Goal: Task Accomplishment & Management: Manage account settings

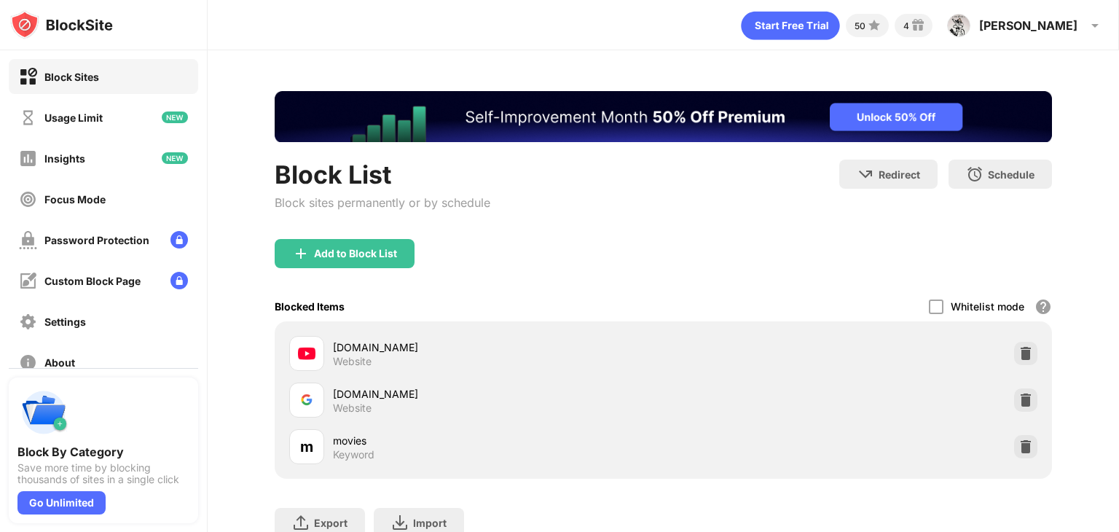
click at [1019, 356] on img at bounding box center [1026, 353] width 15 height 15
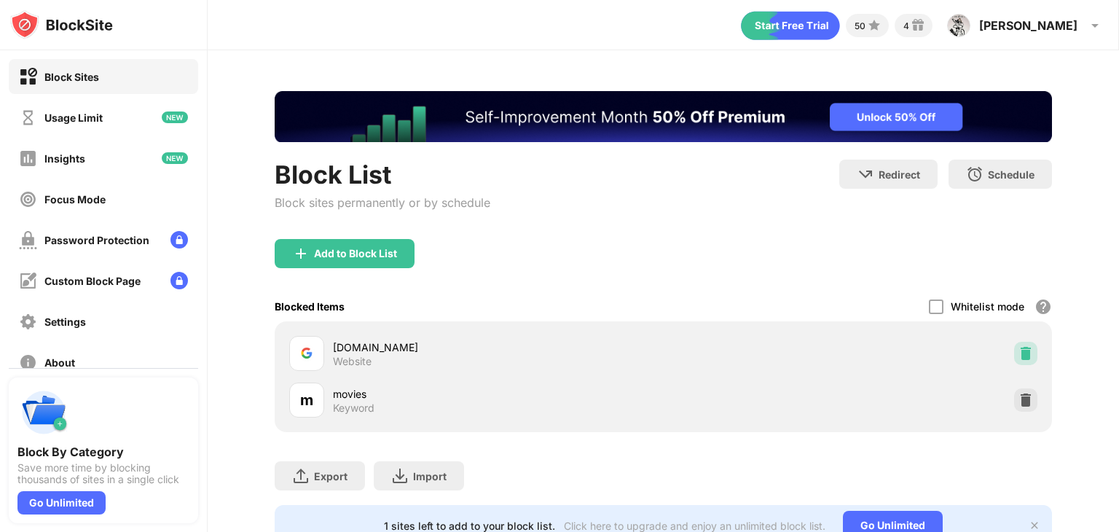
click at [1019, 353] on img at bounding box center [1026, 353] width 15 height 15
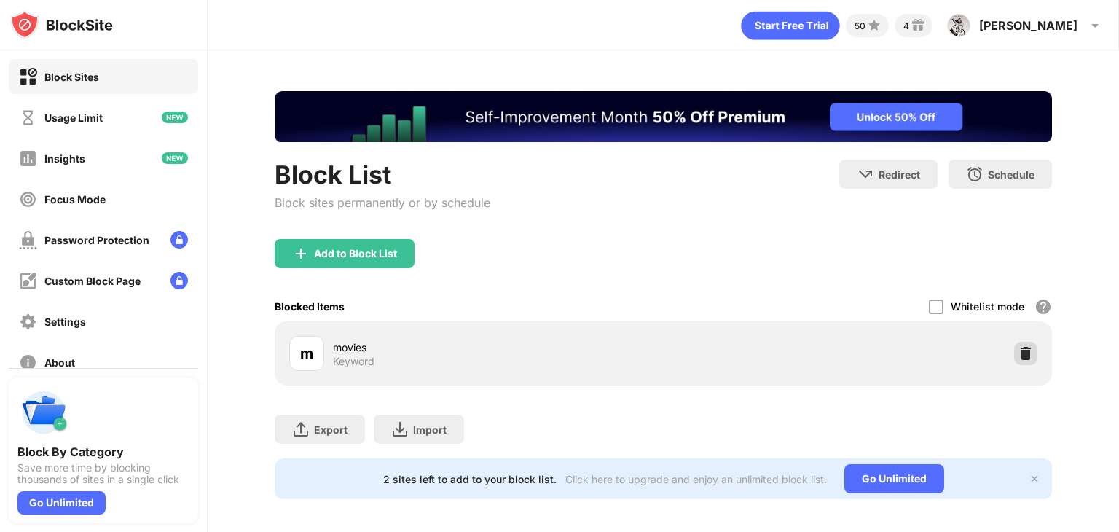
click at [1019, 353] on img at bounding box center [1026, 353] width 15 height 15
